Goal: Task Accomplishment & Management: Complete application form

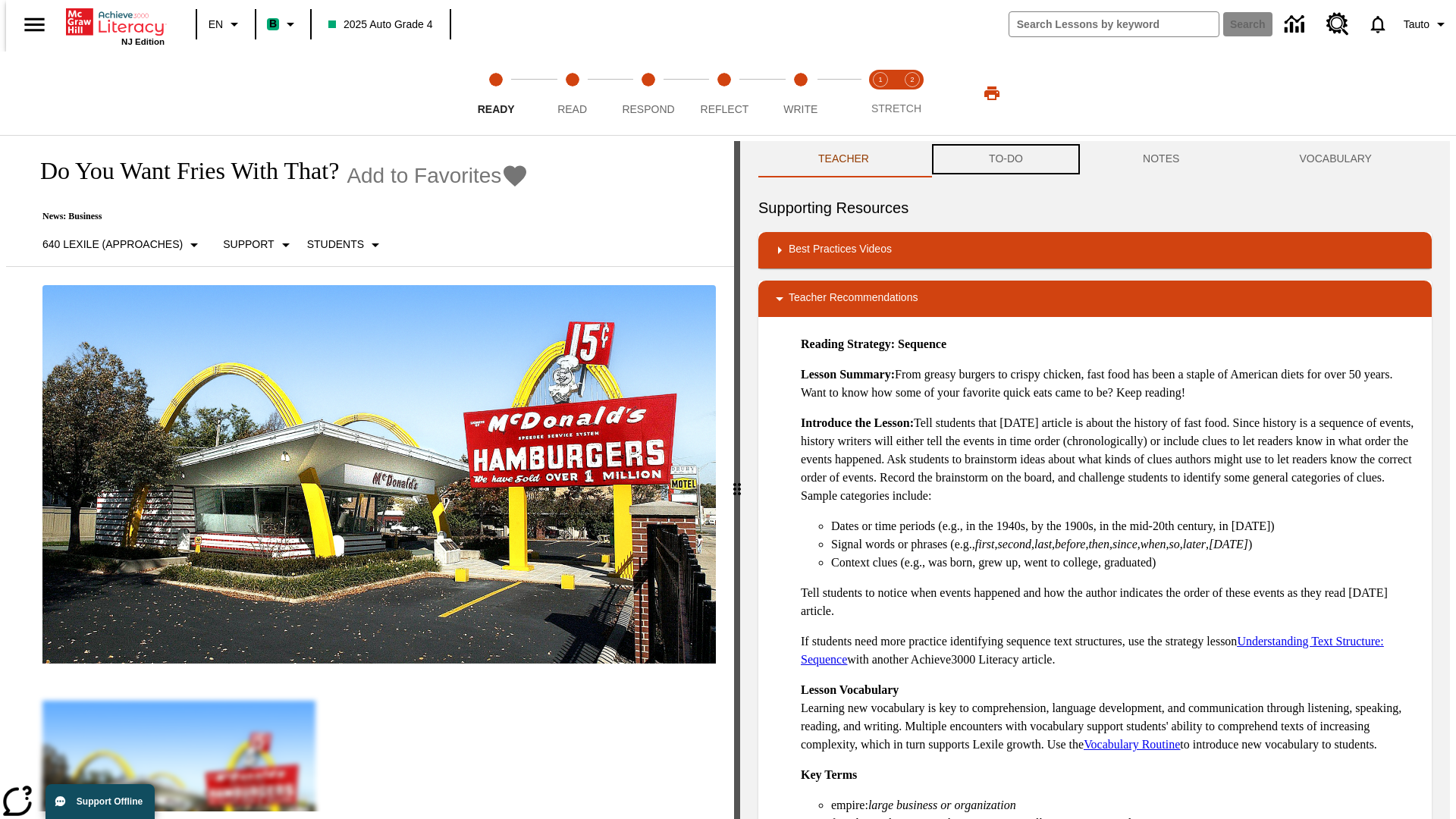
click at [1005, 159] on button "TO-DO" at bounding box center [1006, 159] width 154 height 36
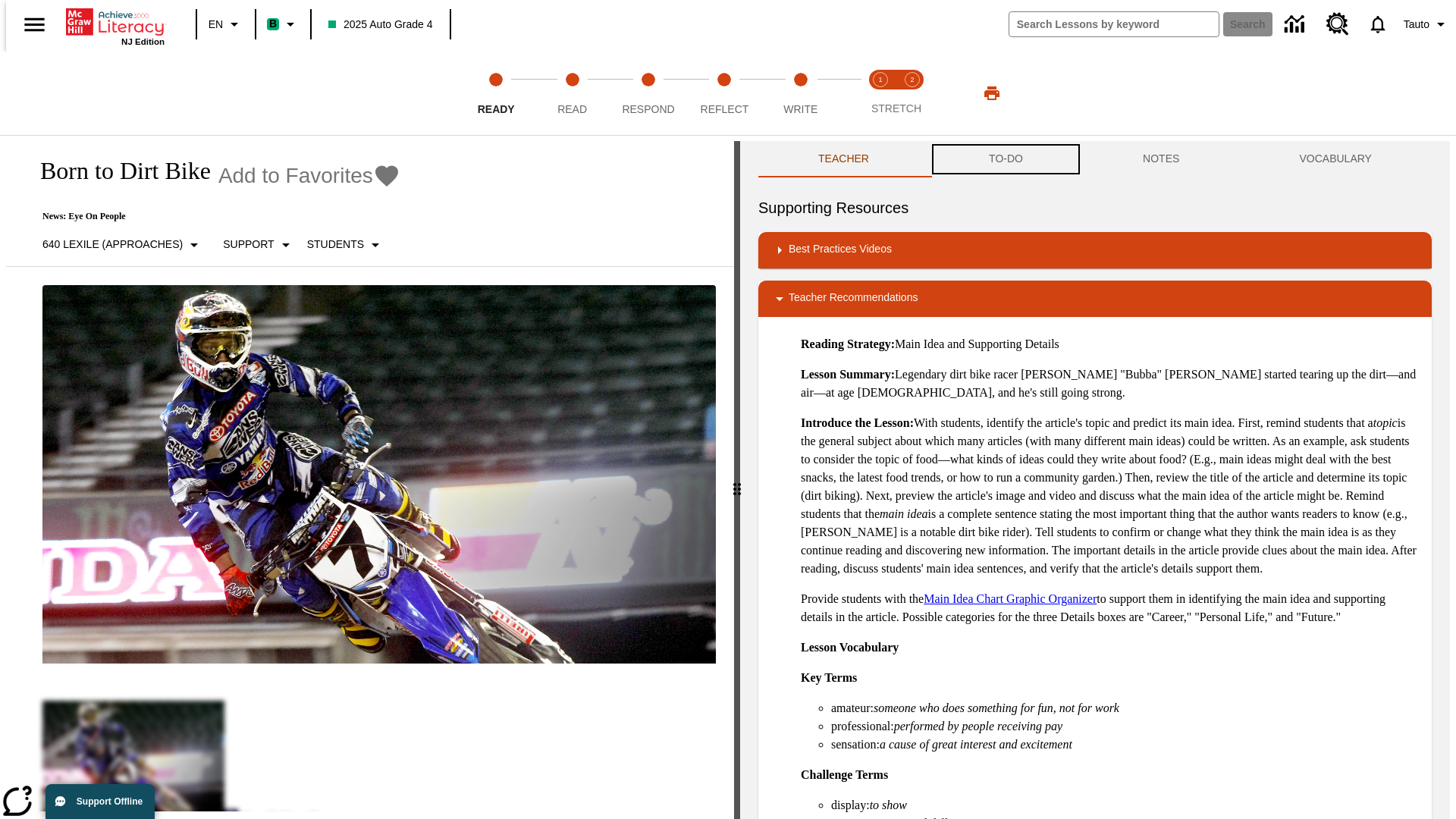
click at [1005, 159] on button "TO-DO" at bounding box center [1006, 159] width 154 height 36
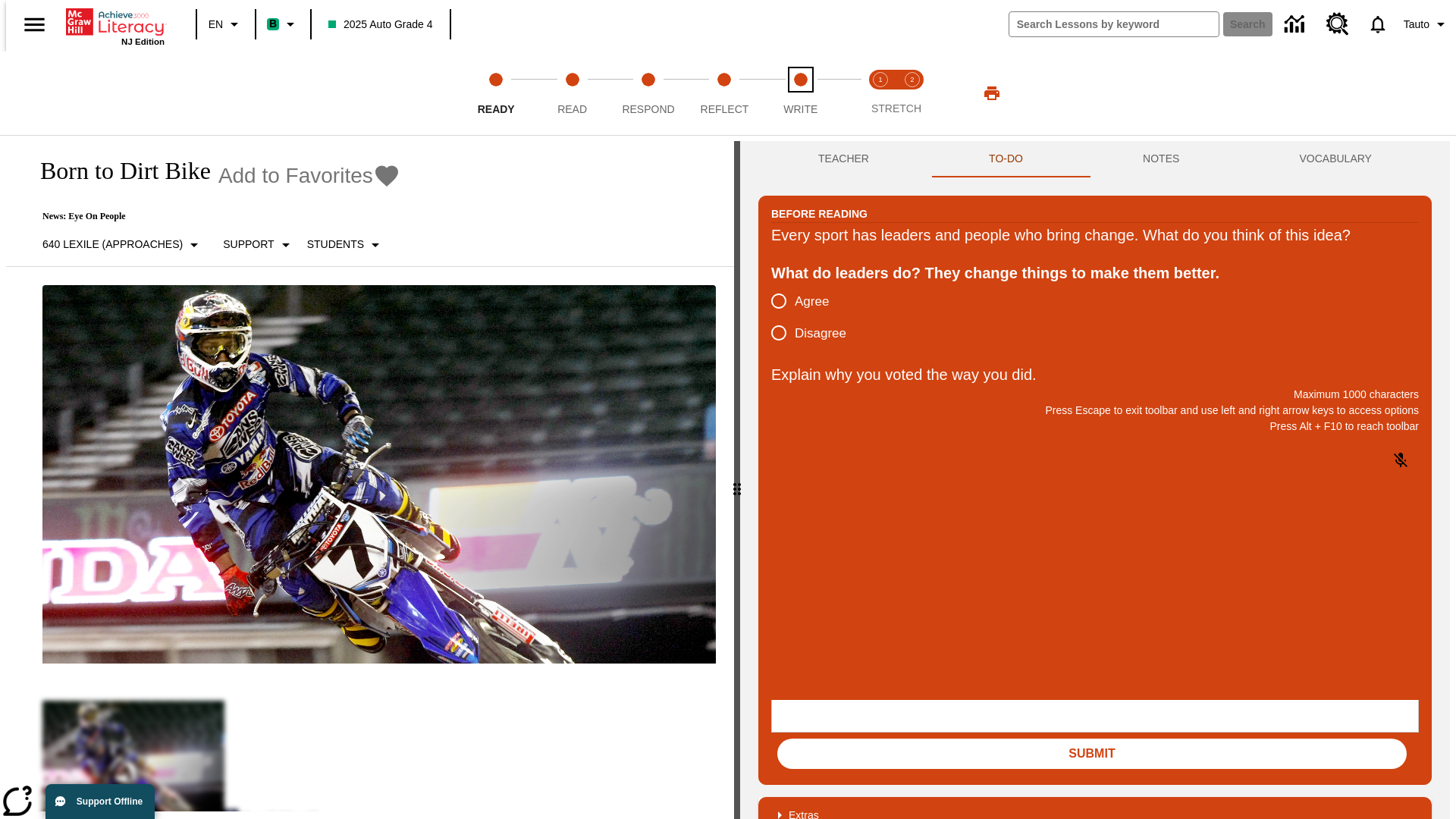
click at [800, 94] on span "Write" at bounding box center [800, 102] width 34 height 27
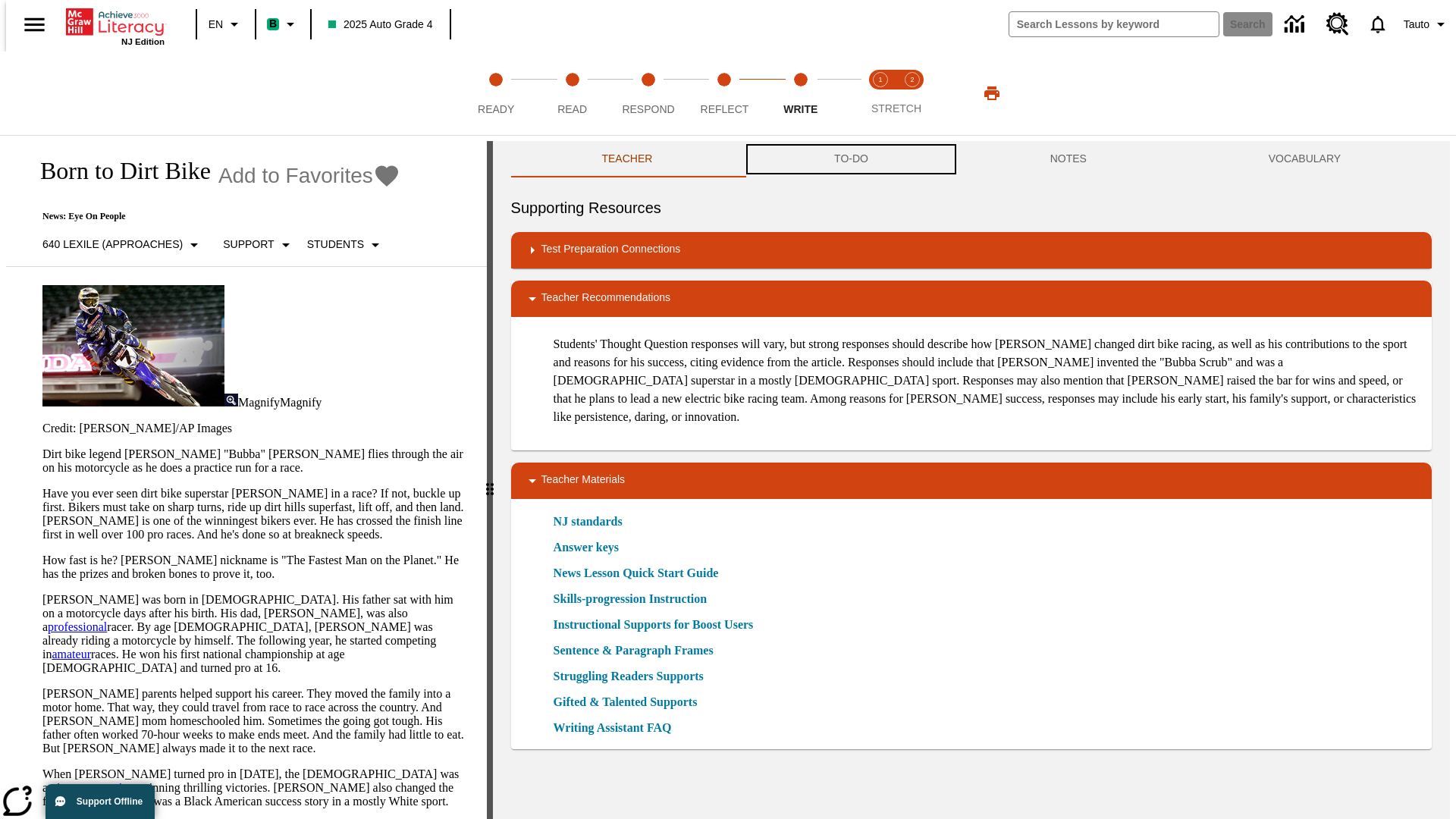
scroll to position [1, 0]
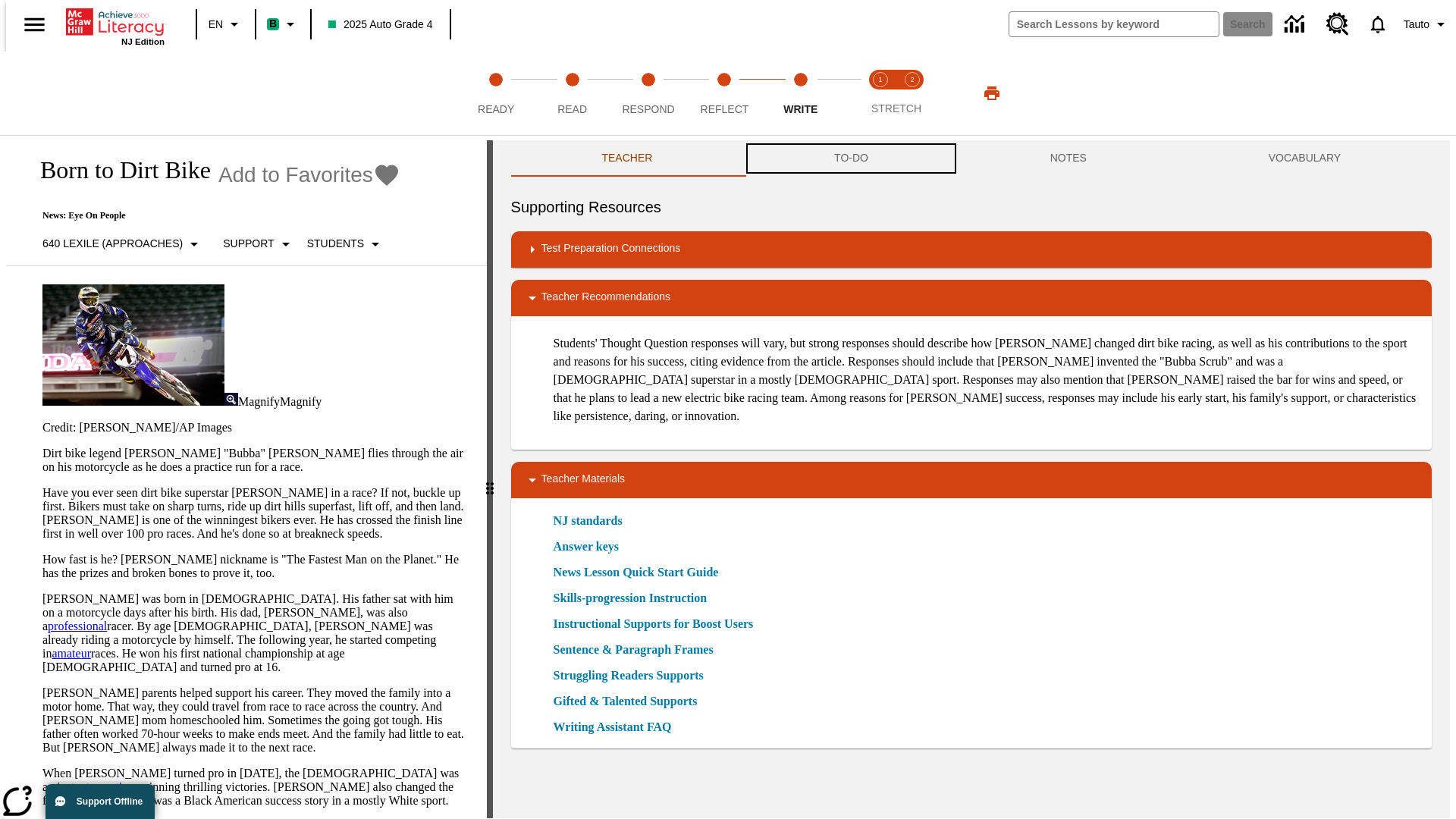
click at [850, 159] on button "TO-DO" at bounding box center [851, 158] width 217 height 36
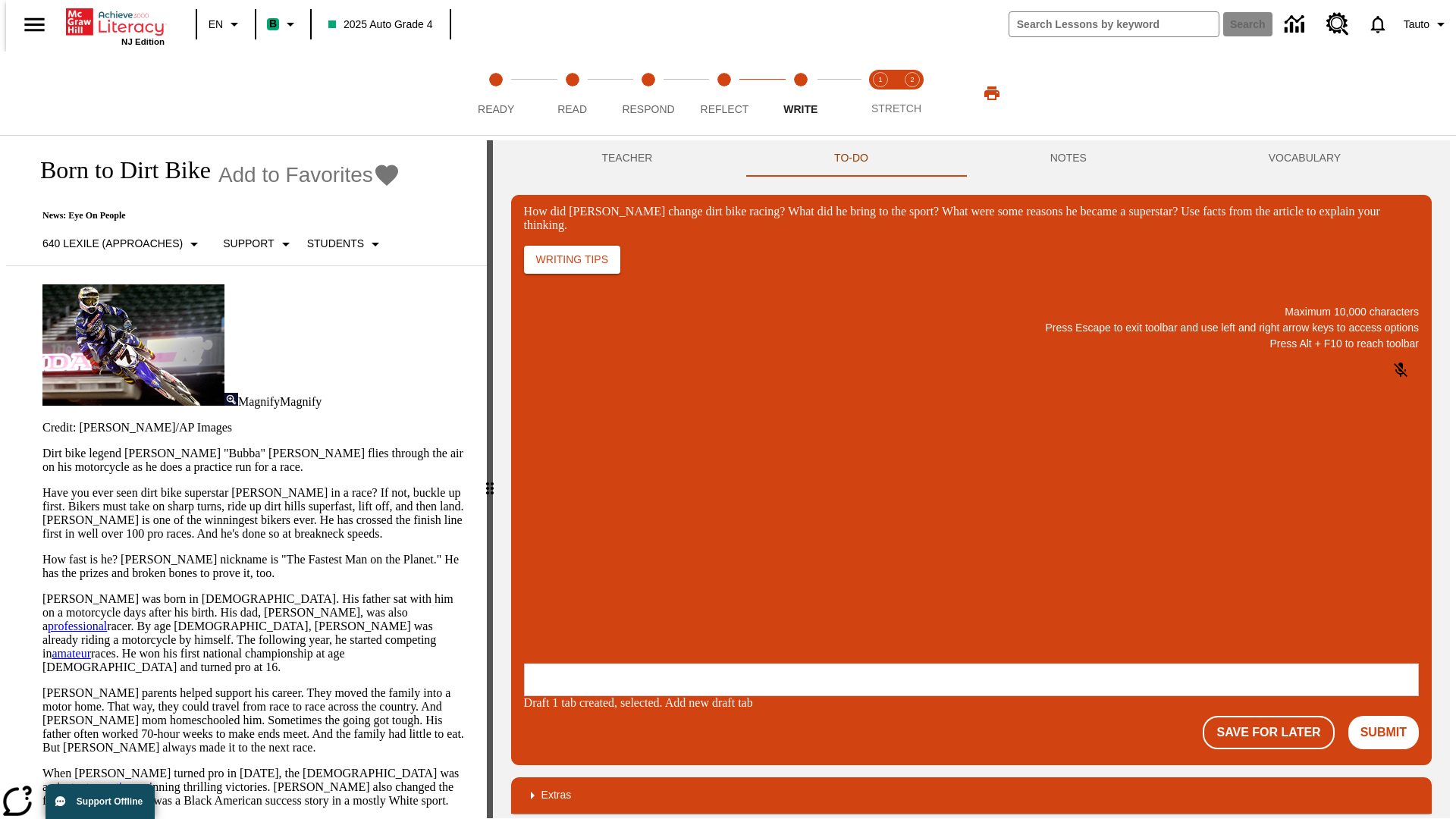
scroll to position [0, 0]
click at [1277, 716] on button "Save For Later" at bounding box center [1269, 732] width 131 height 34
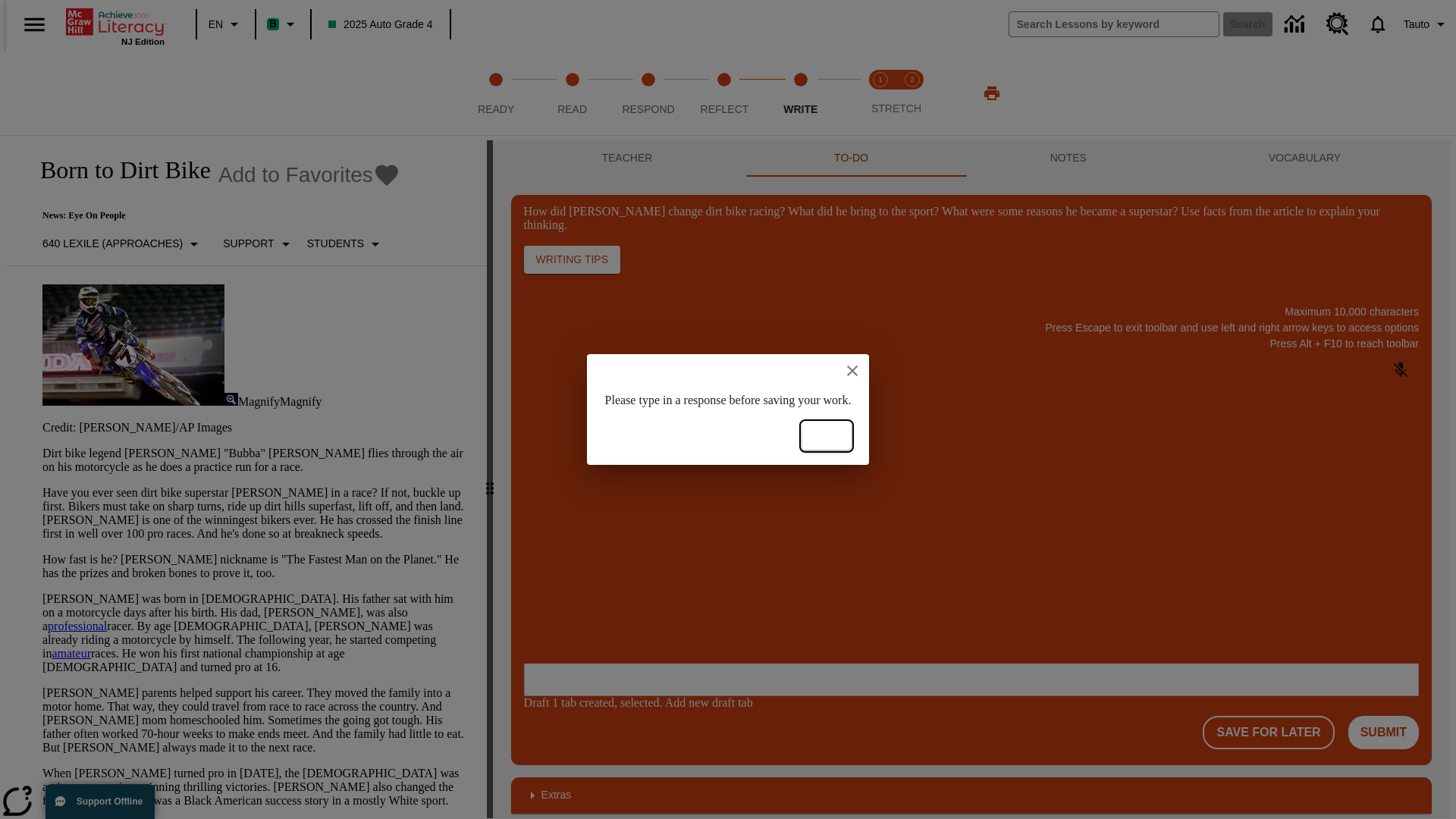
click at [851, 436] on button "Ok" at bounding box center [827, 436] width 49 height 28
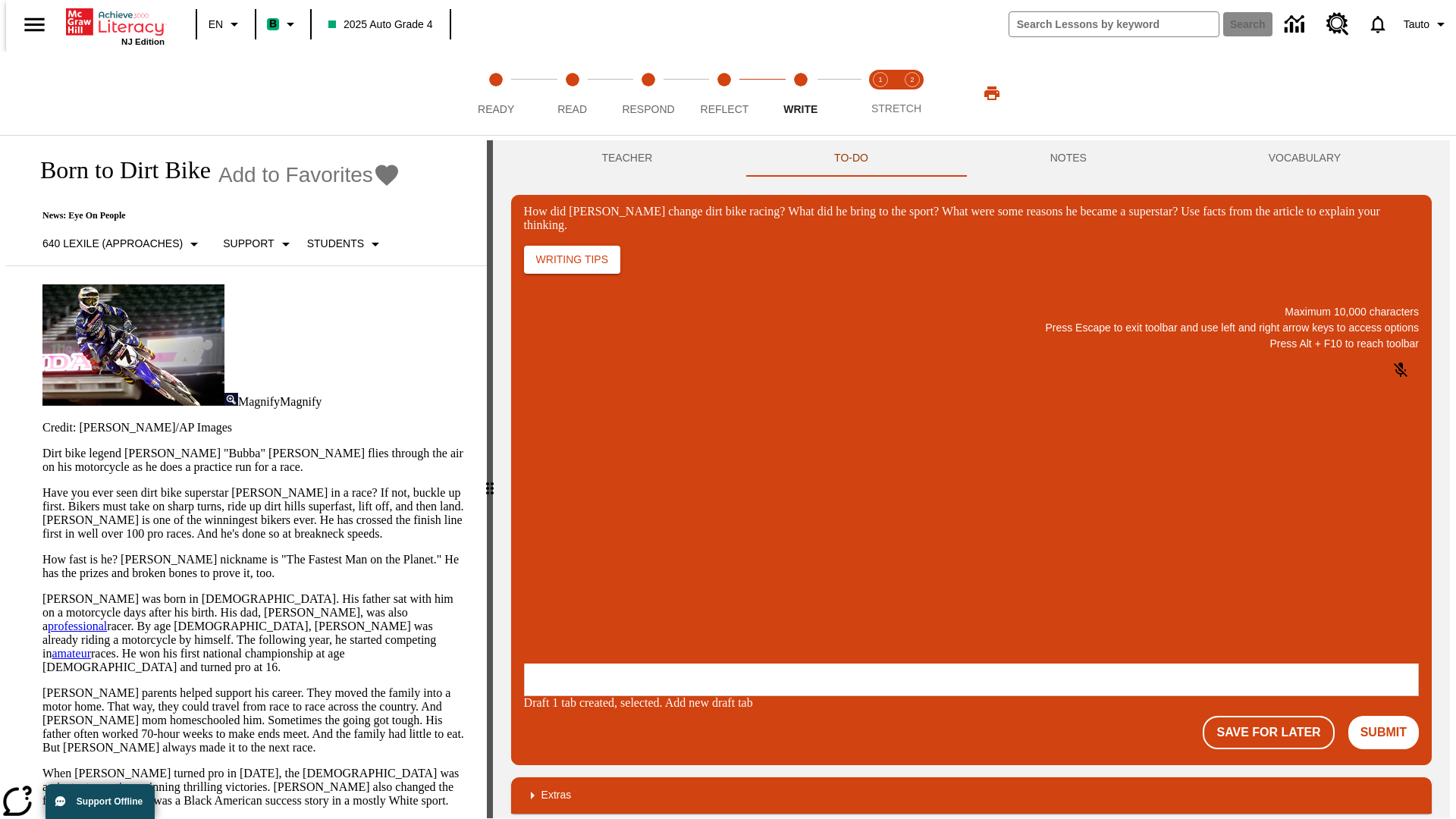
click at [744, 566] on p "How did Stewart change dirt bike racing? What did he bring to the sport? What w…" at bounding box center [637, 564] width 216 height 13
click at [1277, 716] on button "Save For Later" at bounding box center [1269, 732] width 131 height 34
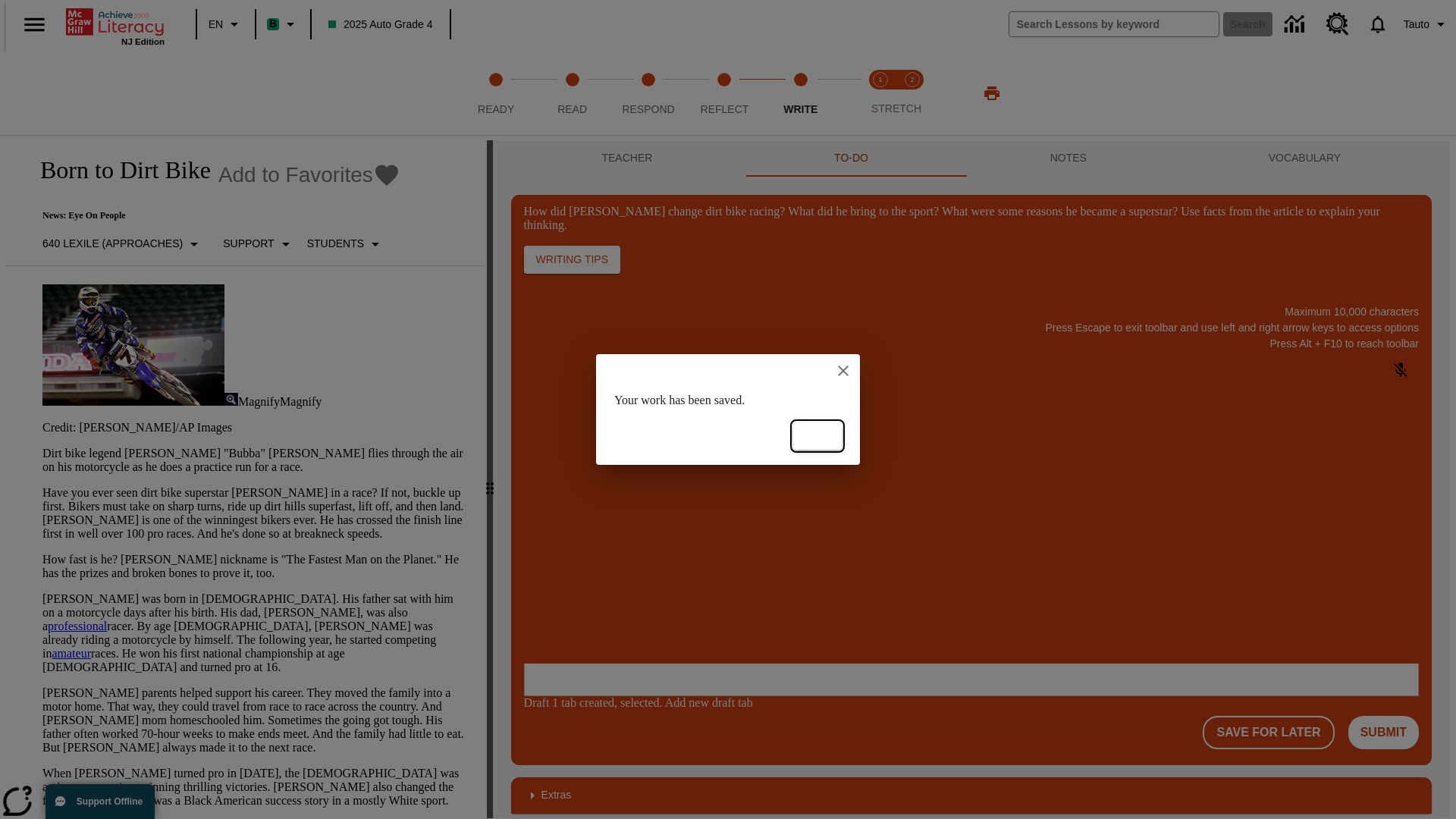
click at [818, 436] on button "Ok" at bounding box center [817, 436] width 49 height 28
click at [1391, 716] on button "Submit" at bounding box center [1384, 732] width 71 height 34
